Goal: Navigation & Orientation: Find specific page/section

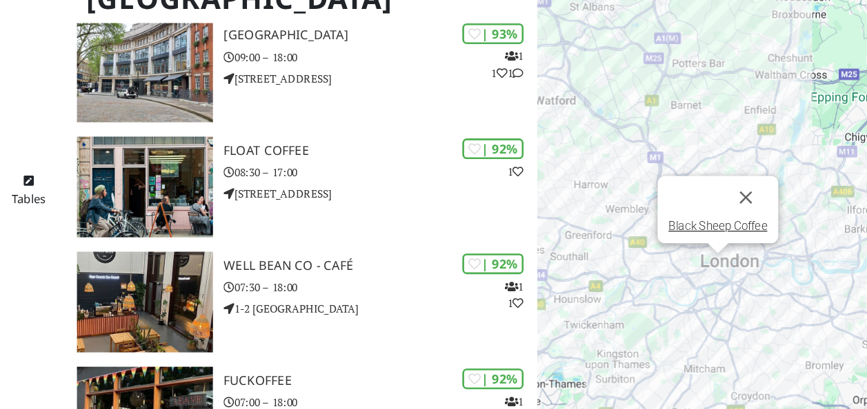
scroll to position [390, 0]
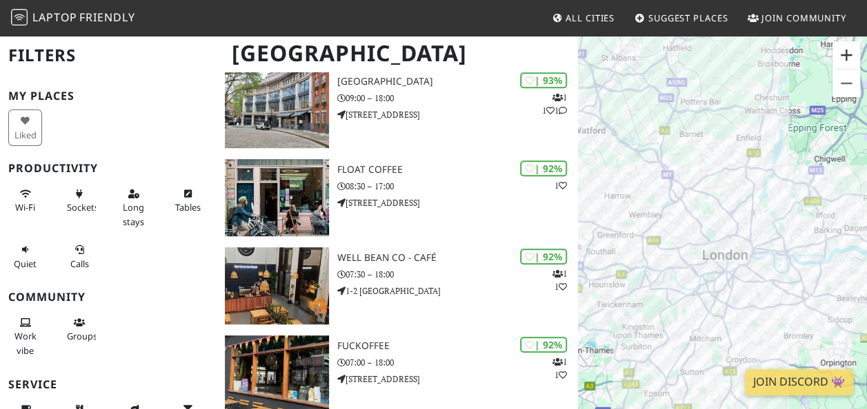
click at [853, 51] on button "Zoom in" at bounding box center [846, 55] width 28 height 28
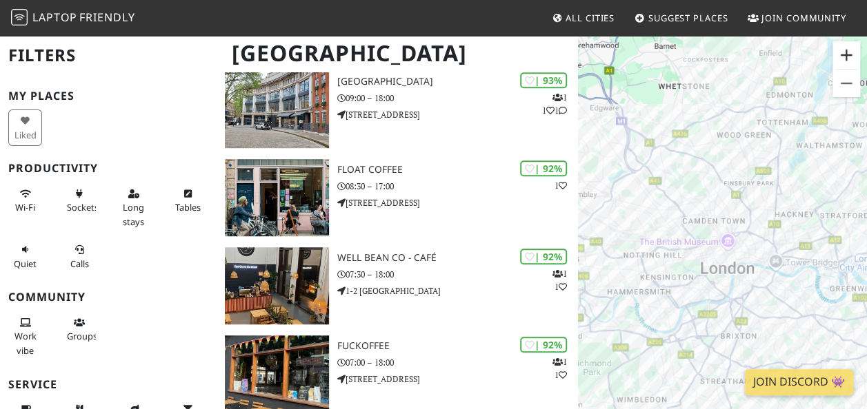
click at [853, 51] on button "Zoom in" at bounding box center [846, 55] width 28 height 28
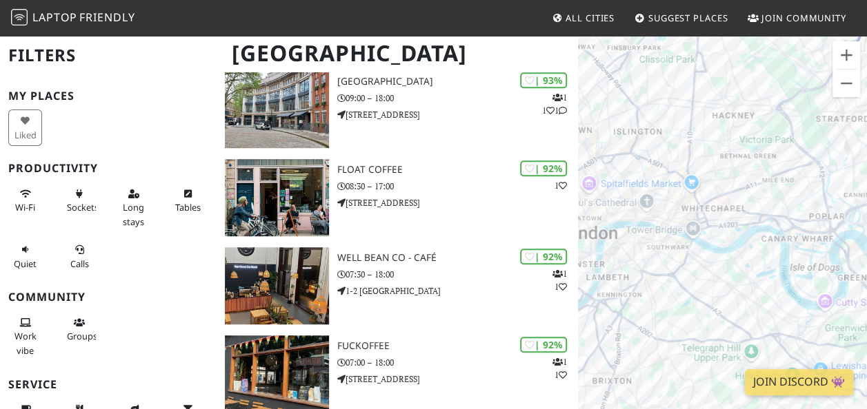
drag, startPoint x: 760, startPoint y: 148, endPoint x: 612, endPoint y: 79, distance: 163.8
click at [612, 79] on div at bounding box center [722, 238] width 289 height 409
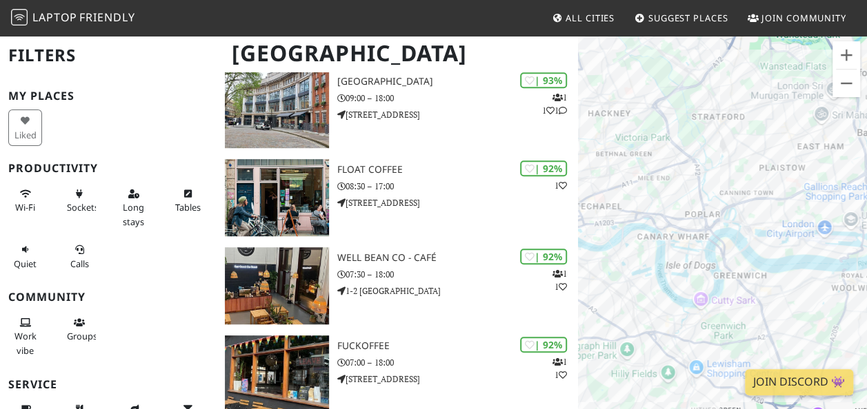
drag, startPoint x: 813, startPoint y: 134, endPoint x: 686, endPoint y: 130, distance: 126.9
click at [686, 130] on div at bounding box center [722, 238] width 289 height 409
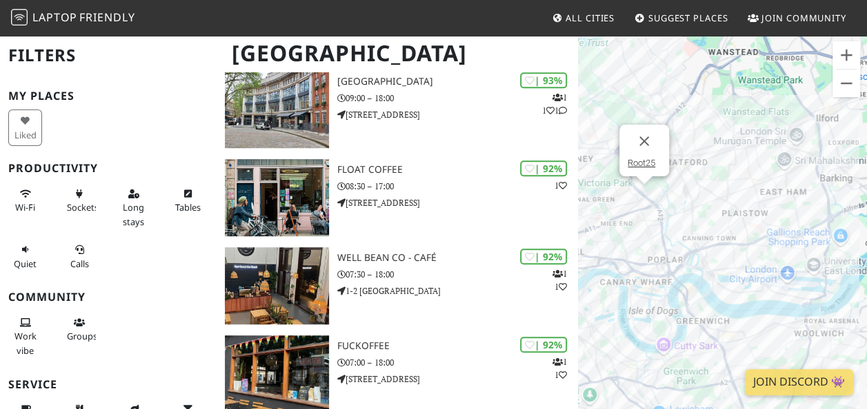
click at [645, 193] on div "Root25" at bounding box center [722, 238] width 289 height 409
click at [649, 222] on div "Root25 Saffi" at bounding box center [722, 238] width 289 height 409
click at [649, 222] on div "[PERSON_NAME]" at bounding box center [722, 238] width 289 height 409
click at [636, 194] on link "Saffi" at bounding box center [641, 191] width 18 height 10
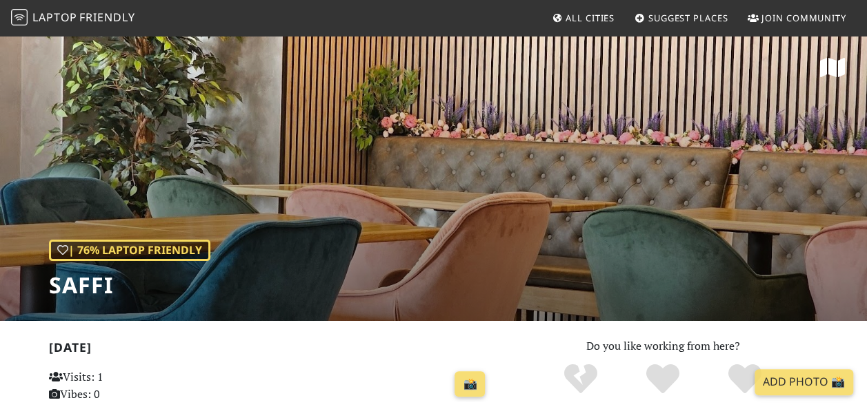
click at [216, 222] on div "| 76% Laptop Friendly Saffi" at bounding box center [433, 177] width 867 height 287
